Goal: Complete application form

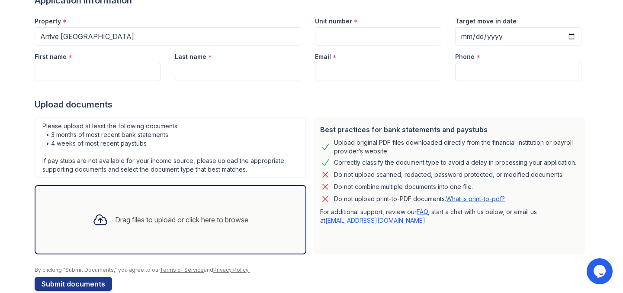
scroll to position [94, 0]
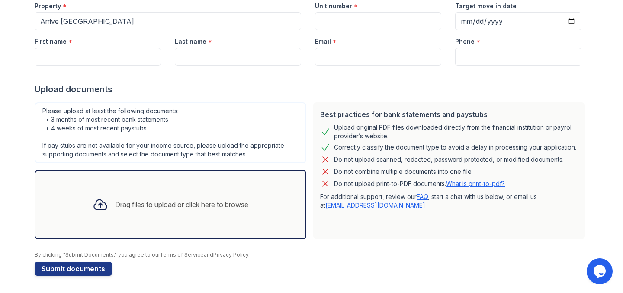
click at [206, 187] on div "Drag files to upload or click here to browse" at bounding box center [171, 204] width 272 height 69
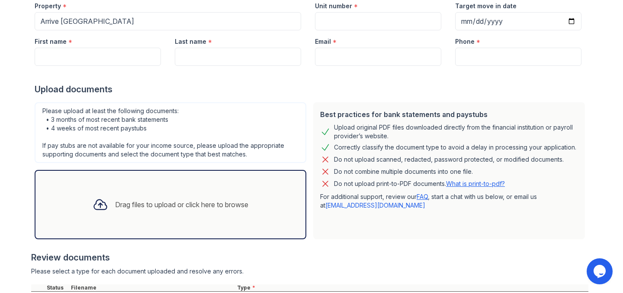
click at [232, 189] on div "Drag files to upload or click here to browse" at bounding box center [171, 204] width 272 height 69
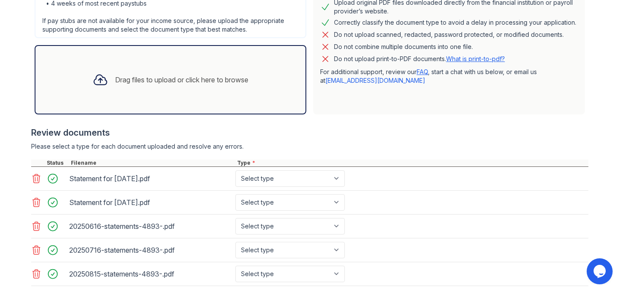
scroll to position [221, 0]
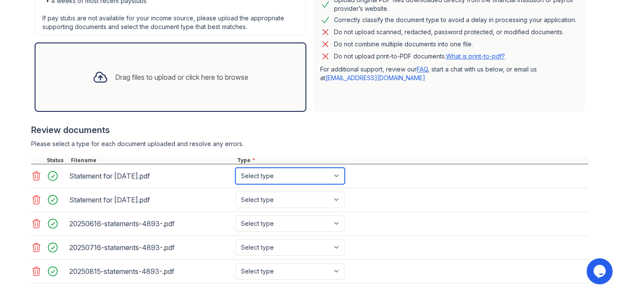
click at [265, 174] on select "Select type Paystub Bank Statement Offer Letter Tax Documents Benefit Award Let…" at bounding box center [291, 176] width 110 height 16
select select "paystub"
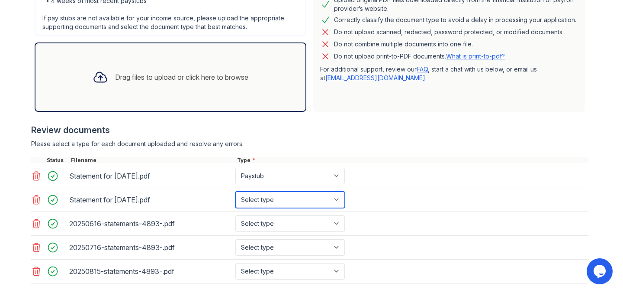
click at [265, 195] on select "Select type Paystub Bank Statement Offer Letter Tax Documents Benefit Award Let…" at bounding box center [291, 199] width 110 height 16
select select "paystub"
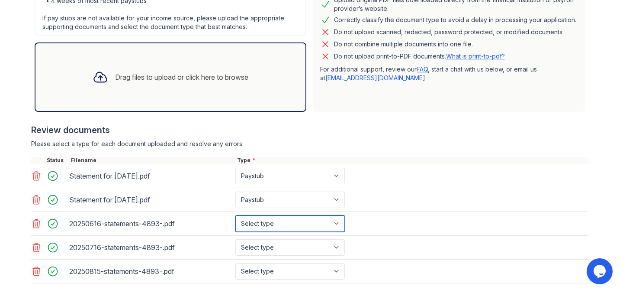
click at [264, 224] on select "Select type Paystub Bank Statement Offer Letter Tax Documents Benefit Award Let…" at bounding box center [291, 223] width 110 height 16
select select "bank_statement"
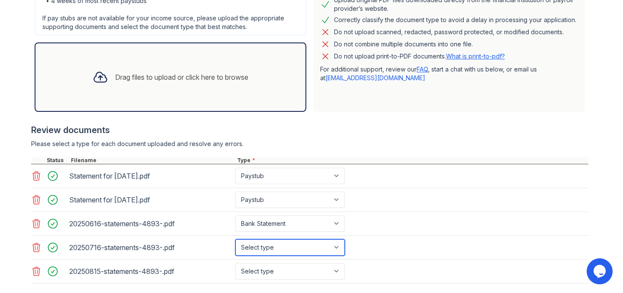
click at [264, 246] on select "Select type Paystub Bank Statement Offer Letter Tax Documents Benefit Award Let…" at bounding box center [291, 247] width 110 height 16
select select "bank_statement"
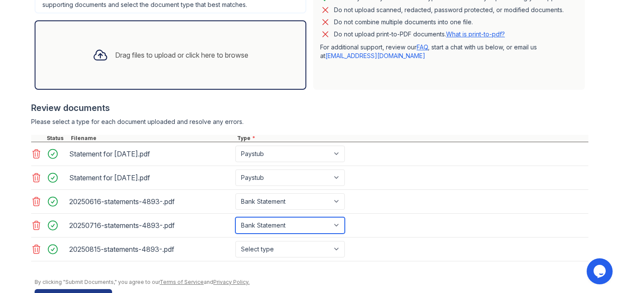
scroll to position [246, 0]
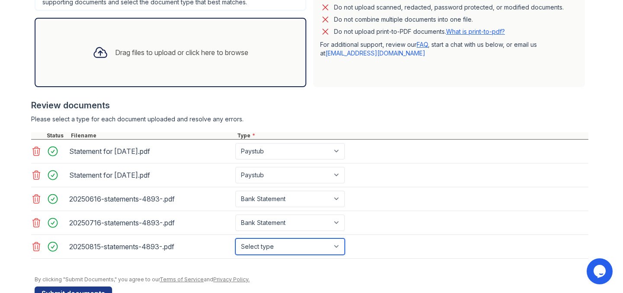
click at [265, 245] on select "Select type Paystub Bank Statement Offer Letter Tax Documents Benefit Award Let…" at bounding box center [291, 246] width 110 height 16
select select "bank_statement"
click at [252, 263] on div at bounding box center [310, 262] width 558 height 9
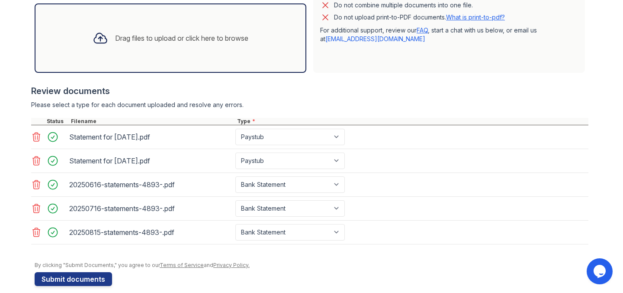
scroll to position [270, 0]
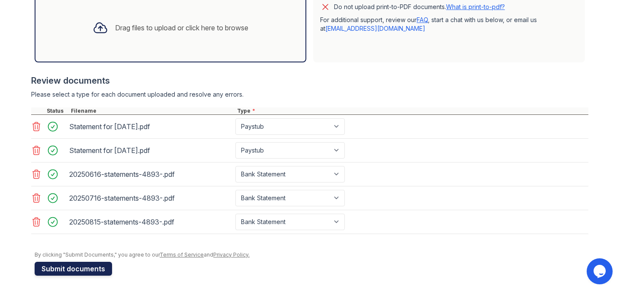
click at [101, 265] on button "Submit documents" at bounding box center [74, 269] width 78 height 14
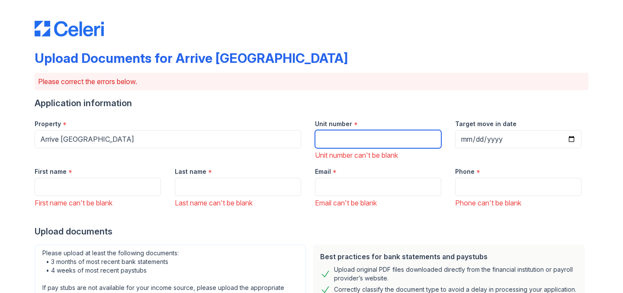
click at [353, 140] on input "Unit number" at bounding box center [378, 139] width 126 height 18
type input "404"
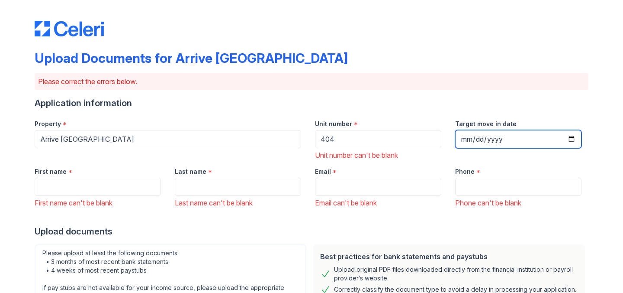
click at [503, 136] on input "Target move in date" at bounding box center [519, 139] width 126 height 18
click at [578, 140] on input "Target move in date" at bounding box center [519, 139] width 126 height 18
click at [570, 139] on input "Target move in date" at bounding box center [519, 139] width 126 height 18
type input "[DATE]"
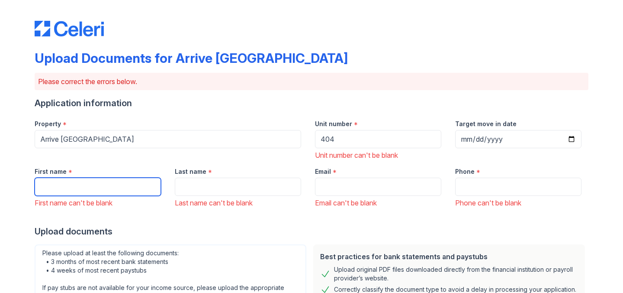
click at [157, 189] on input "First name" at bounding box center [98, 187] width 126 height 18
type input "olufunmilola"
type input "Masha"
type input "[EMAIL_ADDRESS][DOMAIN_NAME]"
type input "7734125793"
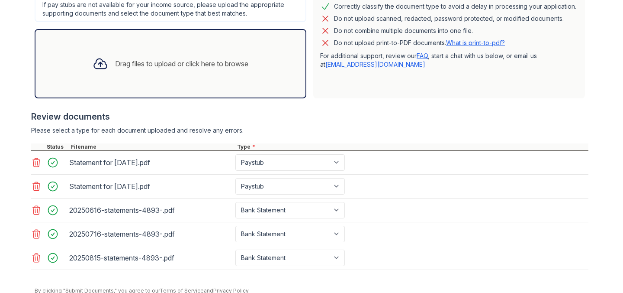
scroll to position [319, 0]
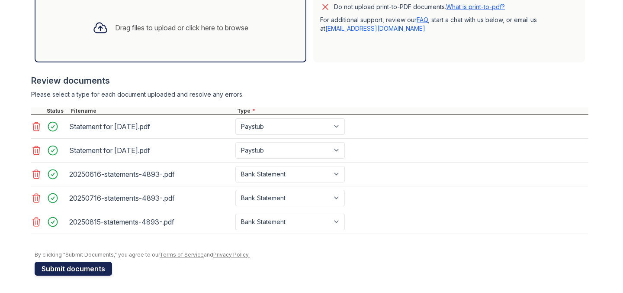
click at [87, 273] on button "Submit documents" at bounding box center [74, 269] width 78 height 14
